Goal: Task Accomplishment & Management: Use online tool/utility

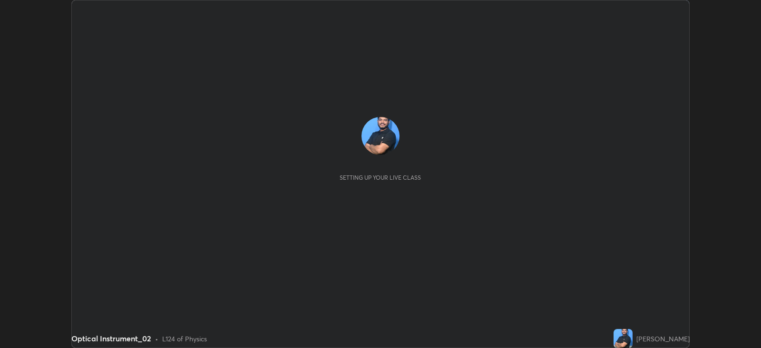
scroll to position [348, 760]
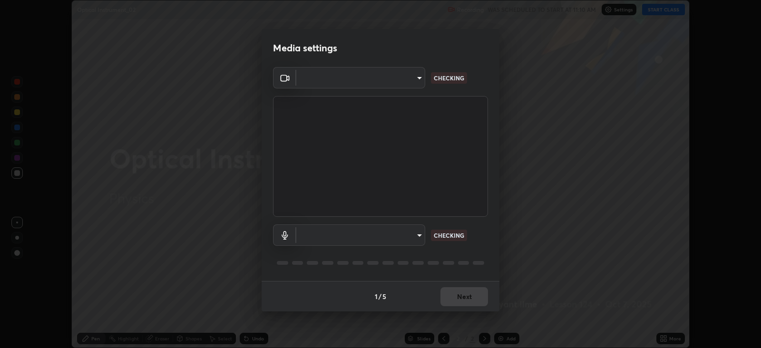
type input "15919b002c994f897e877f79a1e3041ae6d297fb91794428e74d6a9041476f70"
type input "aa41175e1e2db9dc6c905b688f8c35a680d3b20ca6cfded9c9dc214402f5c7a5"
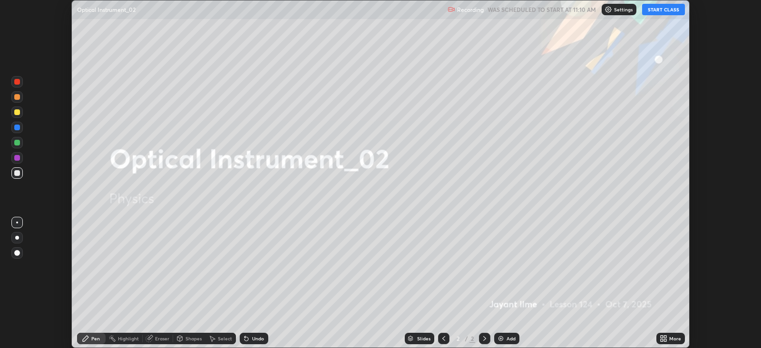
click at [664, 10] on button "START CLASS" at bounding box center [663, 9] width 43 height 11
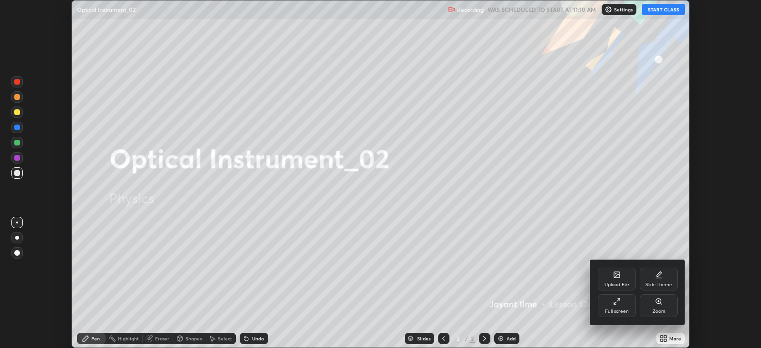
click at [616, 300] on icon at bounding box center [617, 302] width 8 height 8
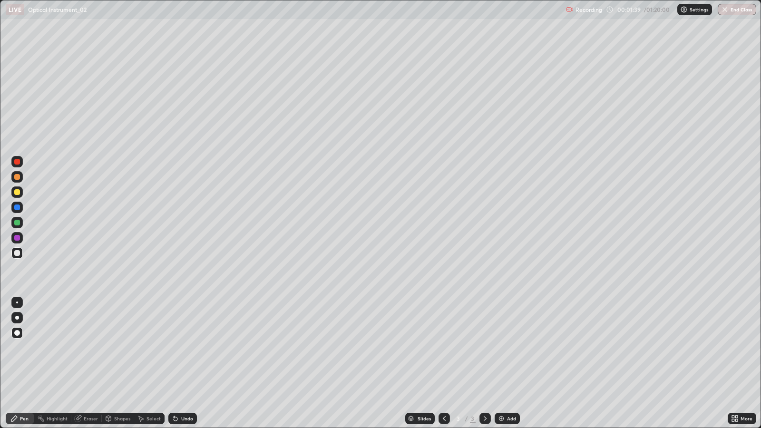
click at [19, 192] on div at bounding box center [17, 192] width 6 height 6
click at [17, 250] on div at bounding box center [17, 253] width 6 height 6
click at [17, 221] on div at bounding box center [17, 223] width 6 height 6
click at [17, 253] on div at bounding box center [17, 253] width 6 height 6
click at [14, 255] on div at bounding box center [17, 253] width 6 height 6
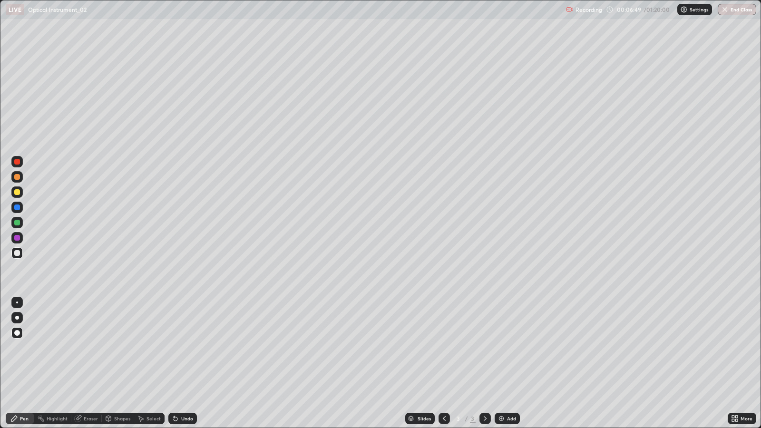
click at [0, 76] on div "Setting up your live class" at bounding box center [380, 214] width 761 height 428
click at [500, 348] on img at bounding box center [501, 419] width 8 height 8
click at [443, 348] on icon at bounding box center [444, 419] width 8 height 8
click at [18, 253] on div at bounding box center [17, 253] width 6 height 6
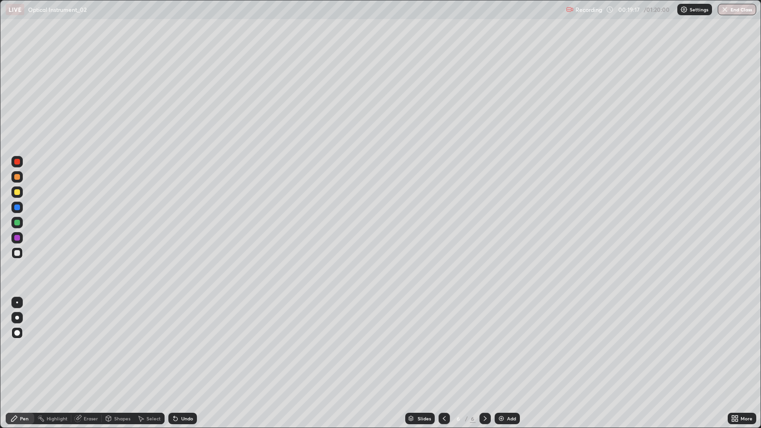
click at [16, 193] on div at bounding box center [17, 192] width 6 height 6
click at [17, 254] on div at bounding box center [17, 253] width 6 height 6
click at [443, 348] on icon at bounding box center [444, 419] width 8 height 8
click at [483, 348] on icon at bounding box center [485, 419] width 8 height 8
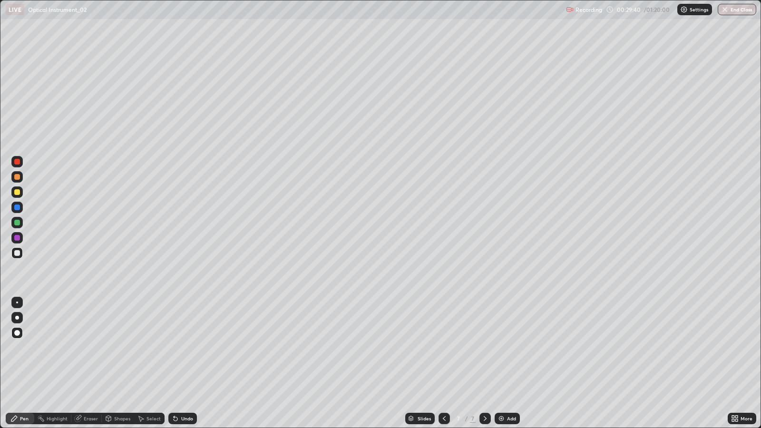
click at [440, 348] on div at bounding box center [443, 418] width 11 height 19
click at [0, 72] on div "Setting up your live class" at bounding box center [380, 214] width 761 height 428
click at [20, 194] on div at bounding box center [16, 191] width 11 height 11
click at [82, 348] on div "Eraser" at bounding box center [86, 418] width 30 height 11
click at [17, 223] on div at bounding box center [17, 223] width 6 height 6
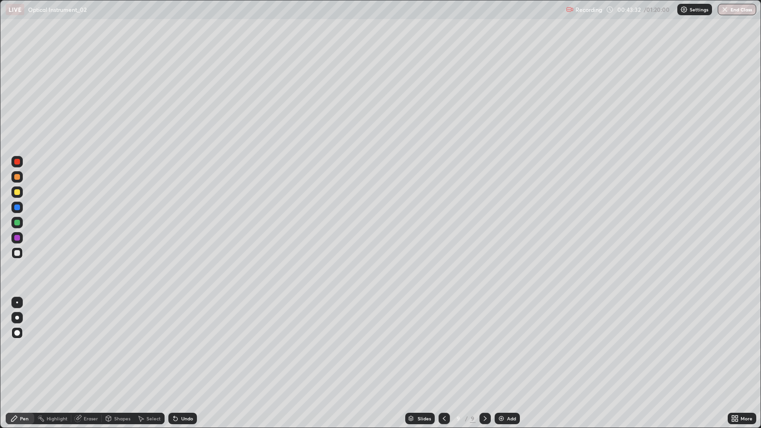
click at [0, 97] on div "Setting up your live class" at bounding box center [380, 214] width 761 height 428
